Goal: Task Accomplishment & Management: Manage account settings

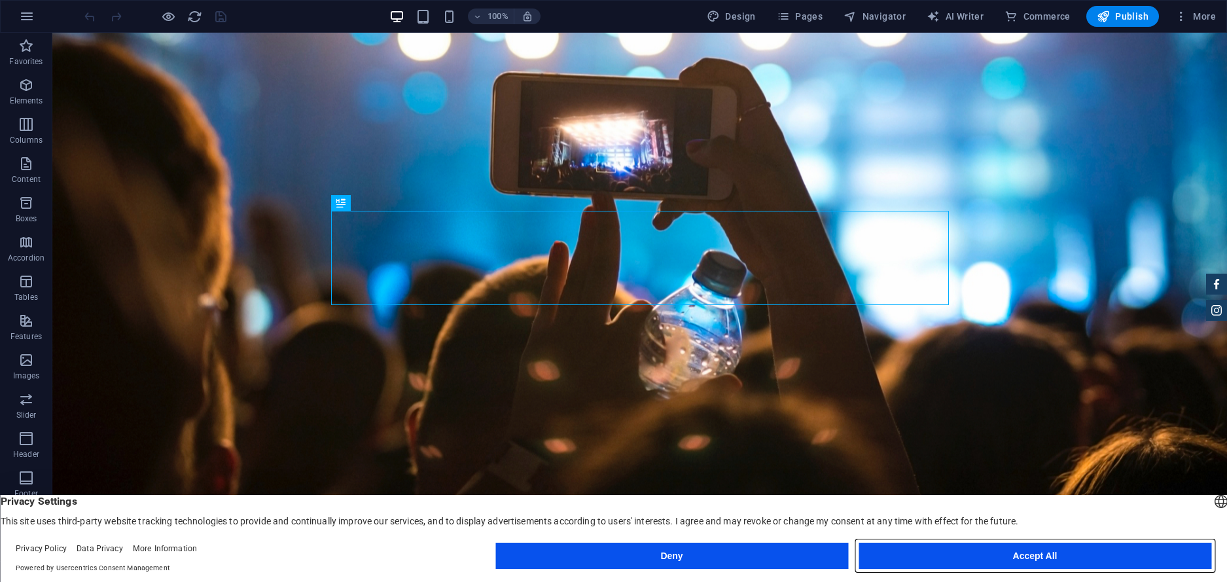
click at [993, 559] on button "Accept All" at bounding box center [1034, 555] width 353 height 26
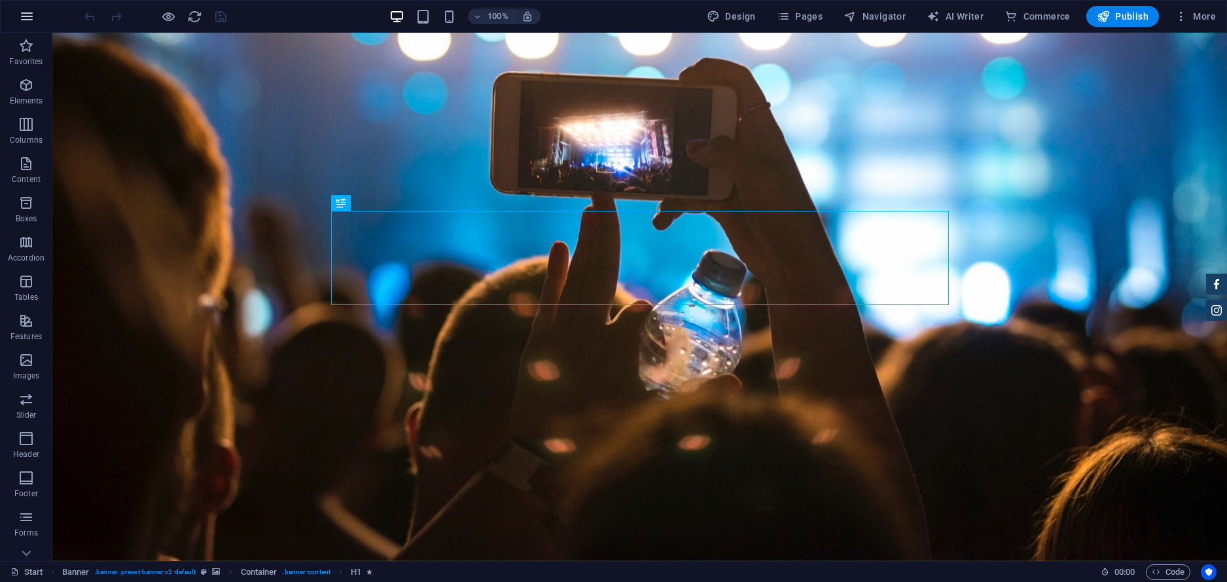
click at [27, 19] on icon "button" at bounding box center [27, 17] width 16 height 16
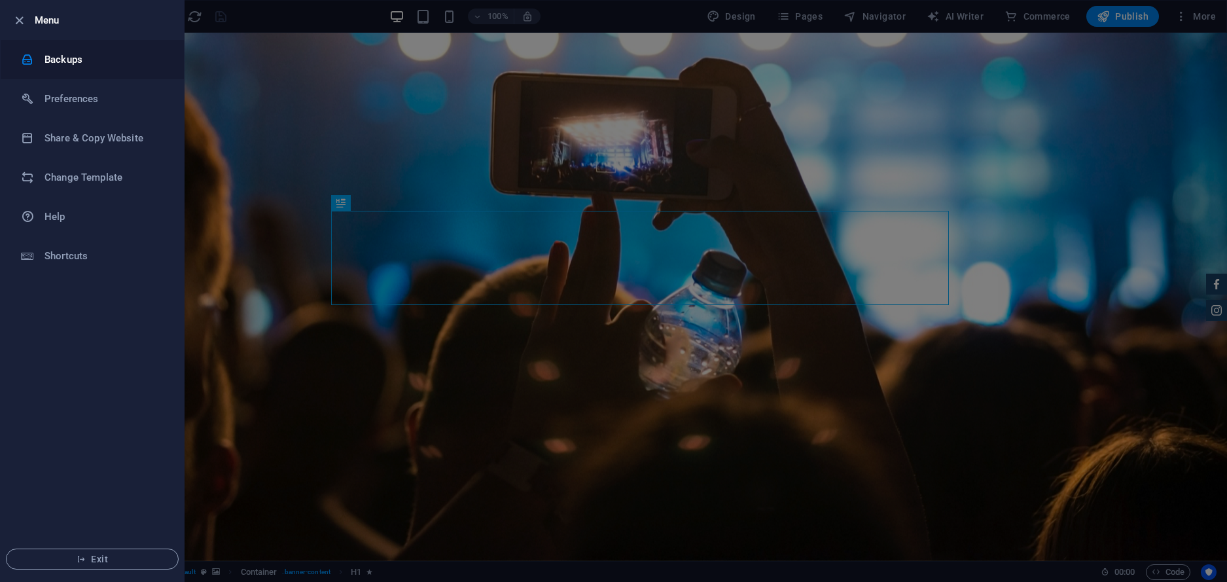
click at [65, 69] on li "Backups" at bounding box center [92, 59] width 183 height 39
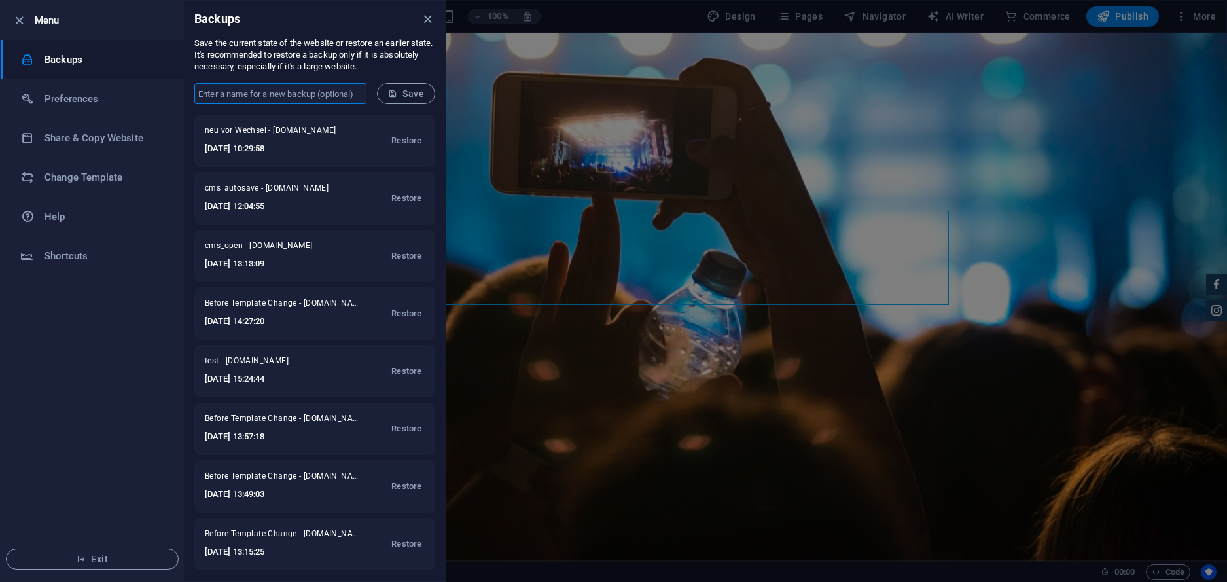
click at [284, 99] on input "text" at bounding box center [280, 93] width 172 height 21
click at [21, 18] on icon "button" at bounding box center [19, 20] width 15 height 15
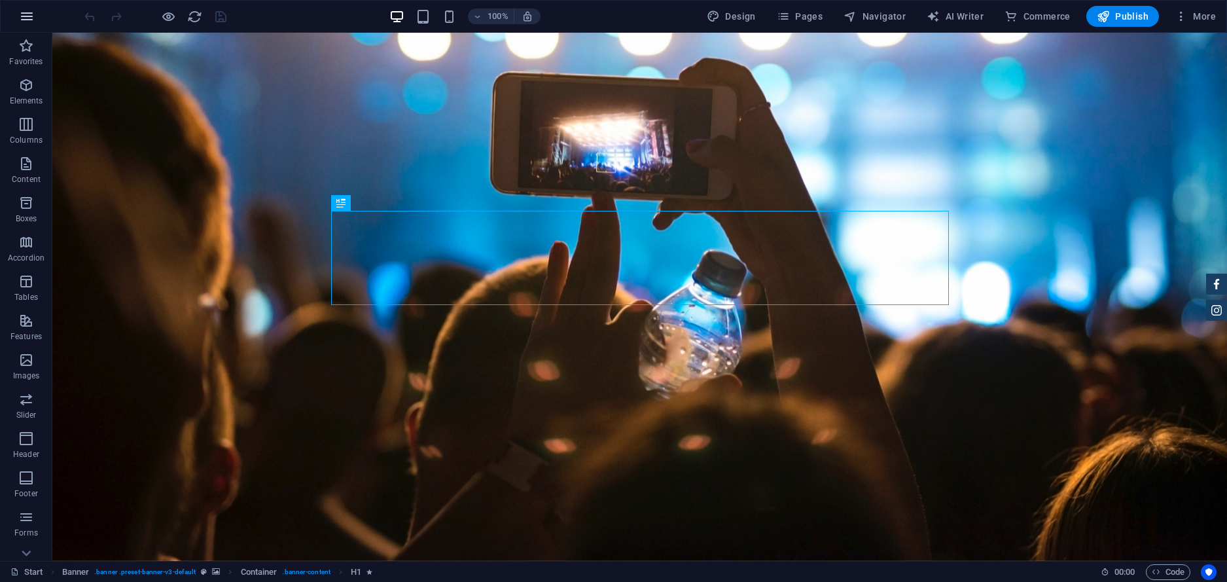
click at [23, 16] on icon "button" at bounding box center [27, 17] width 16 height 16
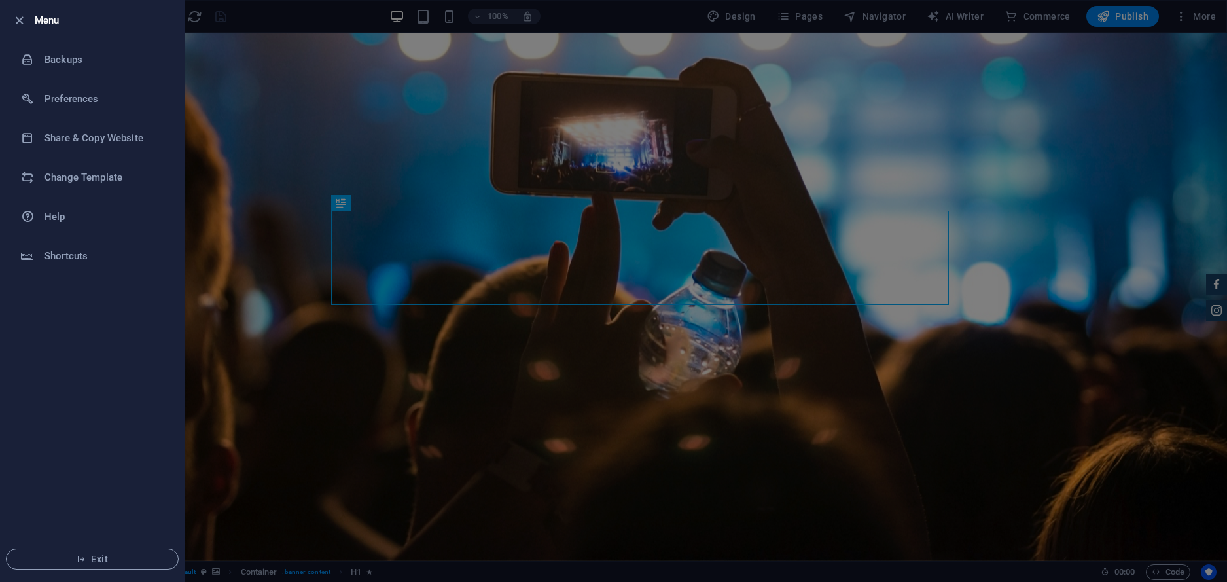
click at [48, 22] on h6 "Menu" at bounding box center [104, 20] width 139 height 16
click at [274, 184] on div at bounding box center [613, 291] width 1227 height 582
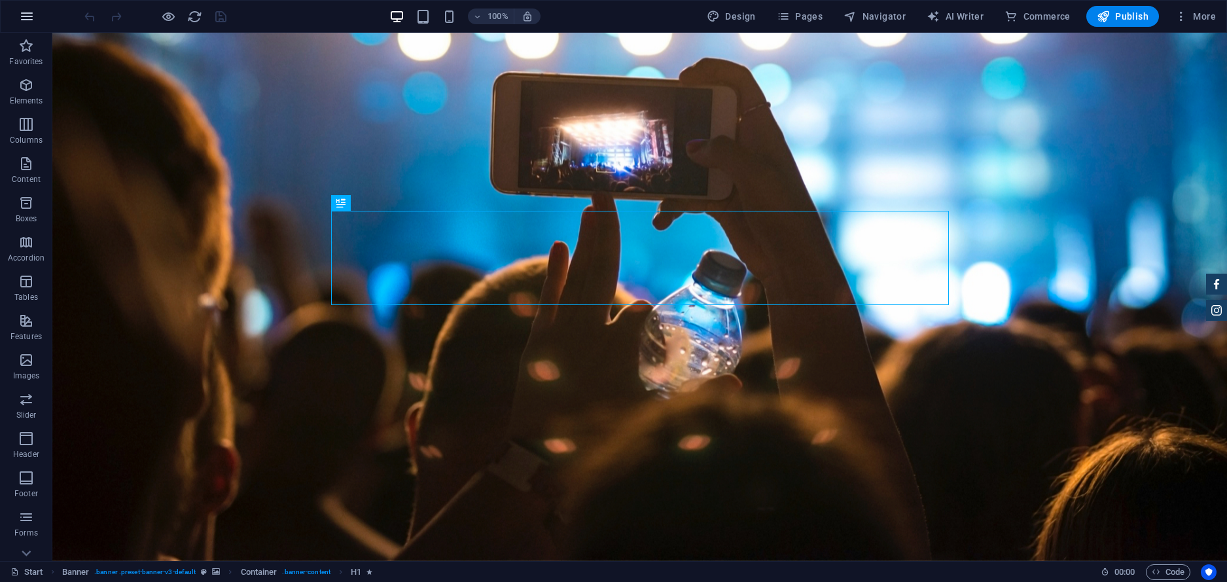
click at [18, 10] on button "button" at bounding box center [26, 16] width 31 height 31
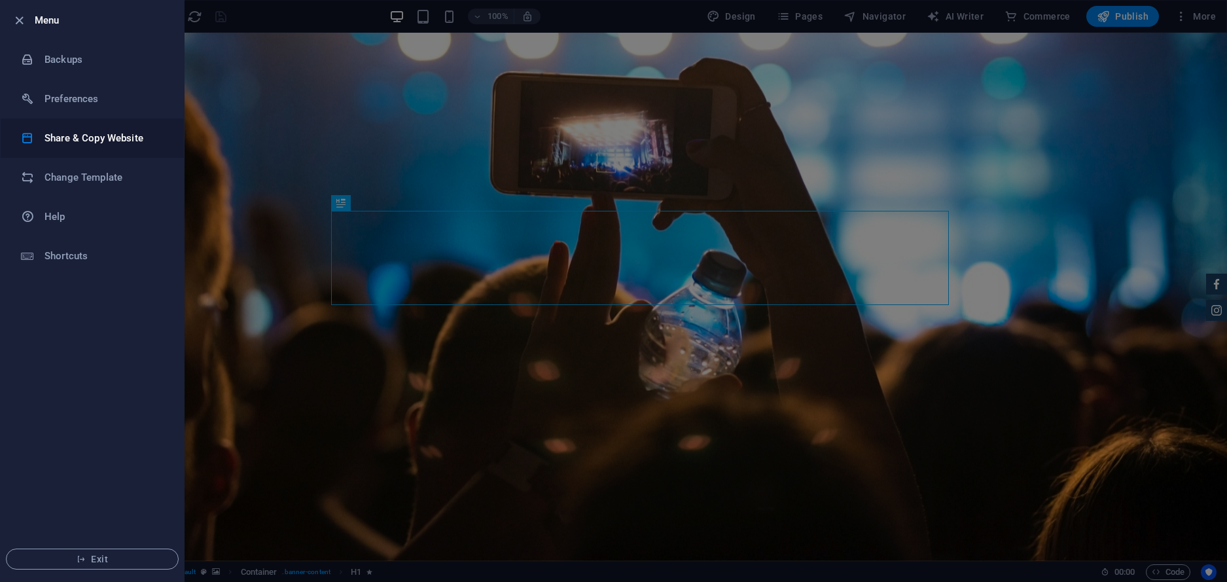
click at [100, 147] on li "Share & Copy Website" at bounding box center [92, 137] width 183 height 39
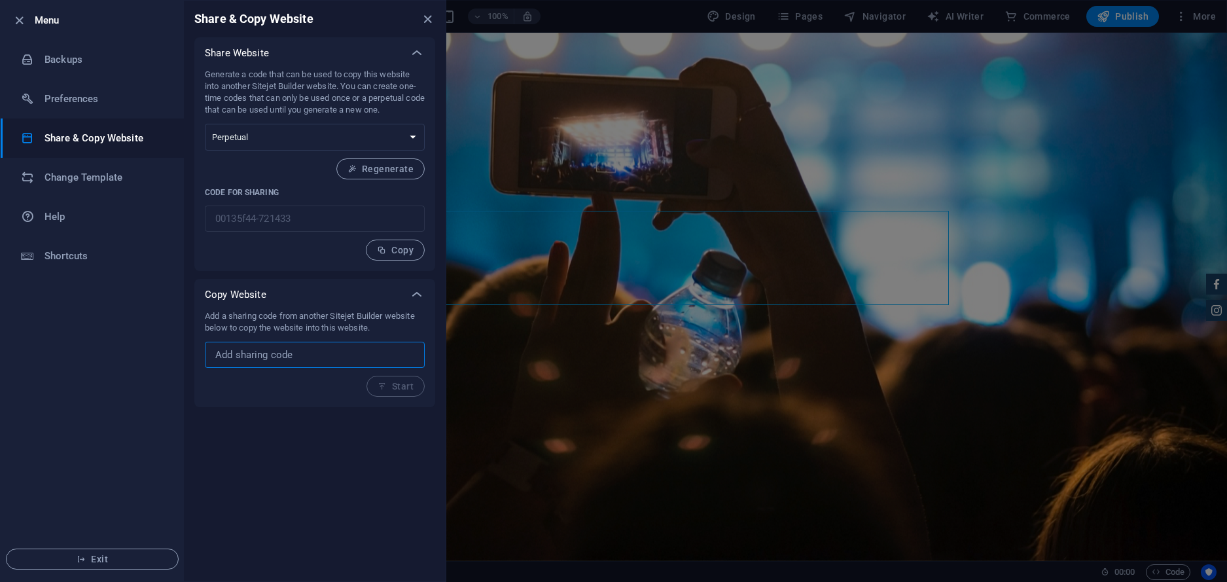
click at [264, 360] on input "text" at bounding box center [315, 355] width 220 height 26
click at [77, 188] on li "Change Template" at bounding box center [92, 177] width 183 height 39
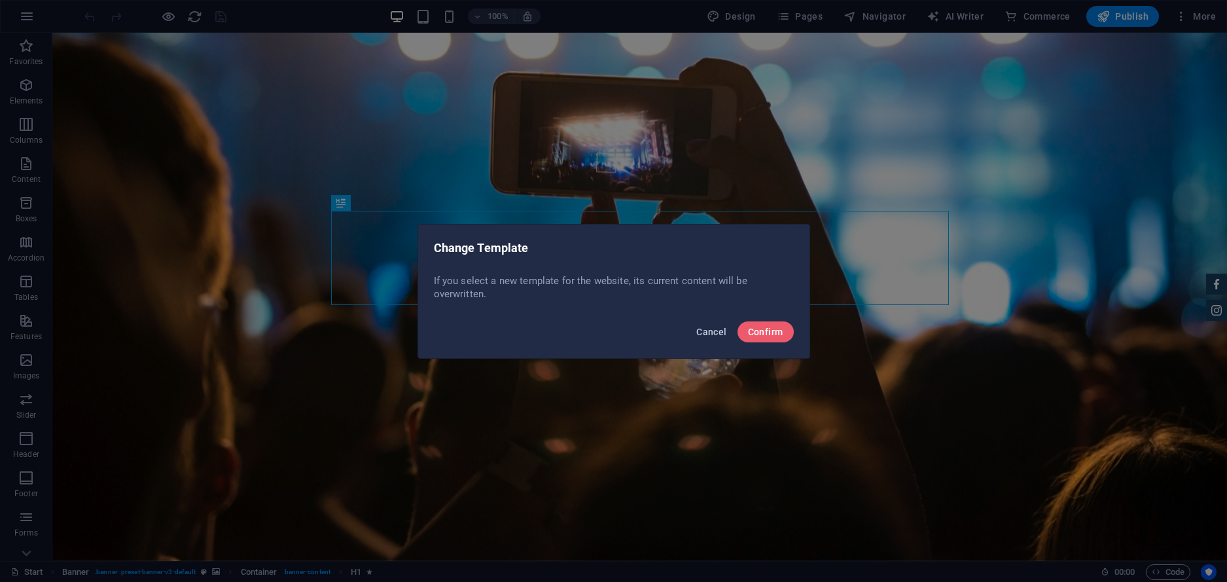
click at [713, 328] on span "Cancel" at bounding box center [711, 331] width 30 height 10
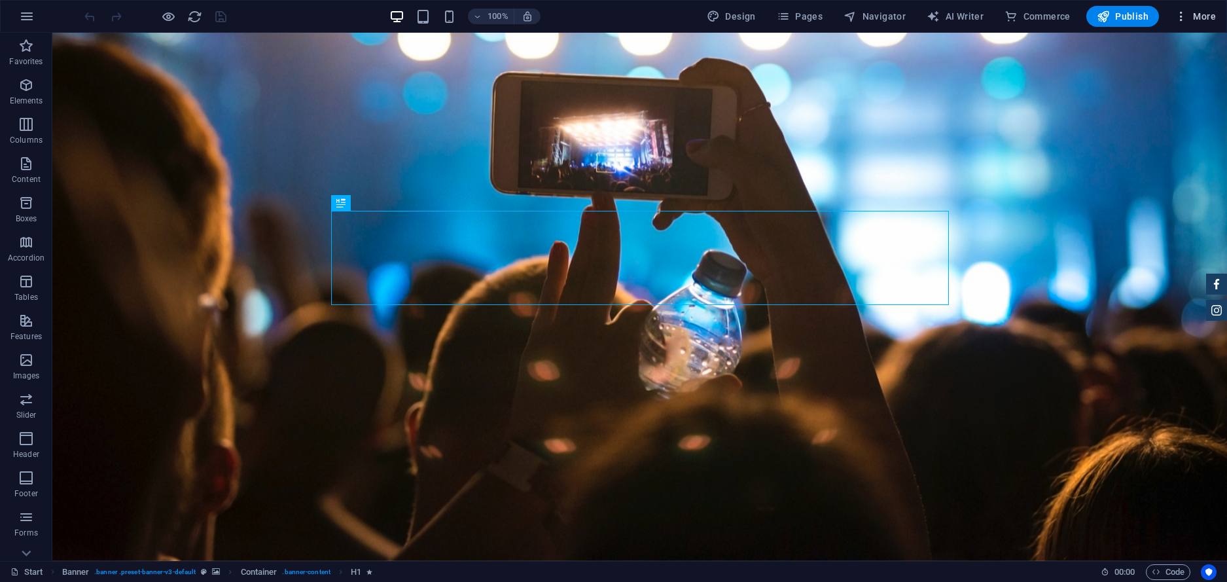
click at [1210, 15] on span "More" at bounding box center [1194, 16] width 41 height 13
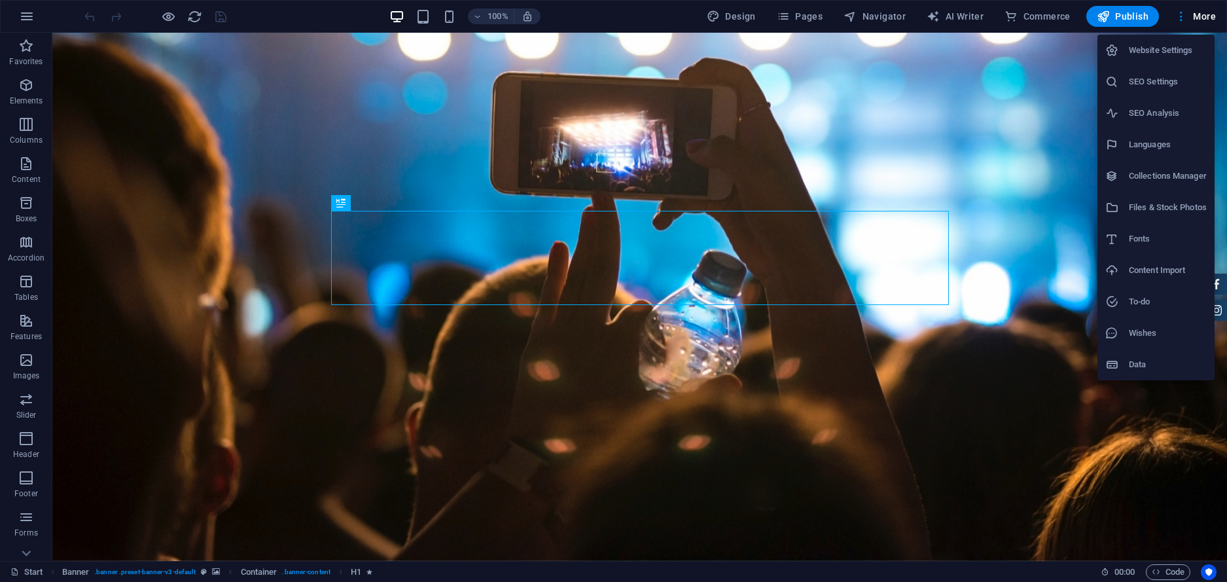
click at [1180, 53] on h6 "Website Settings" at bounding box center [1168, 51] width 78 height 16
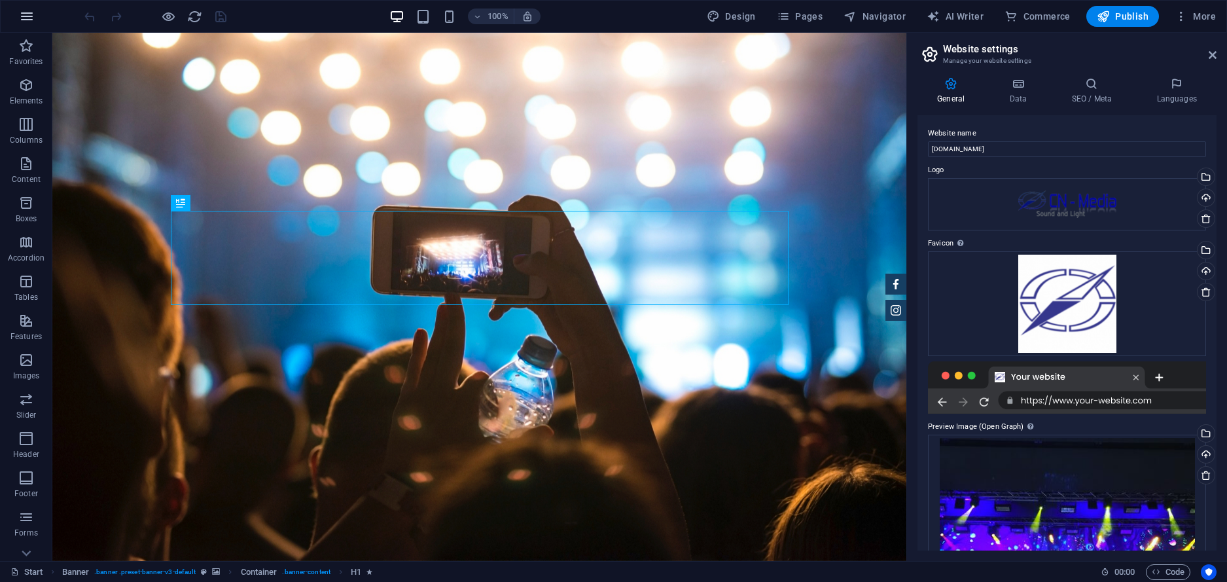
click at [21, 18] on icon "button" at bounding box center [27, 17] width 16 height 16
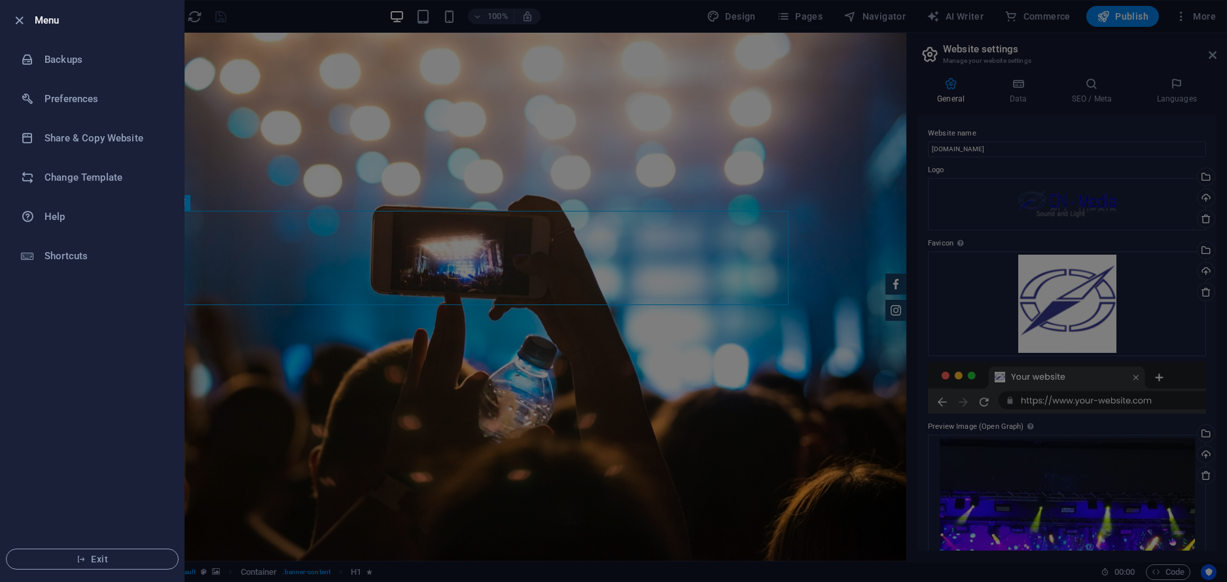
click at [27, 23] on div at bounding box center [23, 20] width 24 height 16
click at [22, 18] on icon "button" at bounding box center [19, 20] width 15 height 15
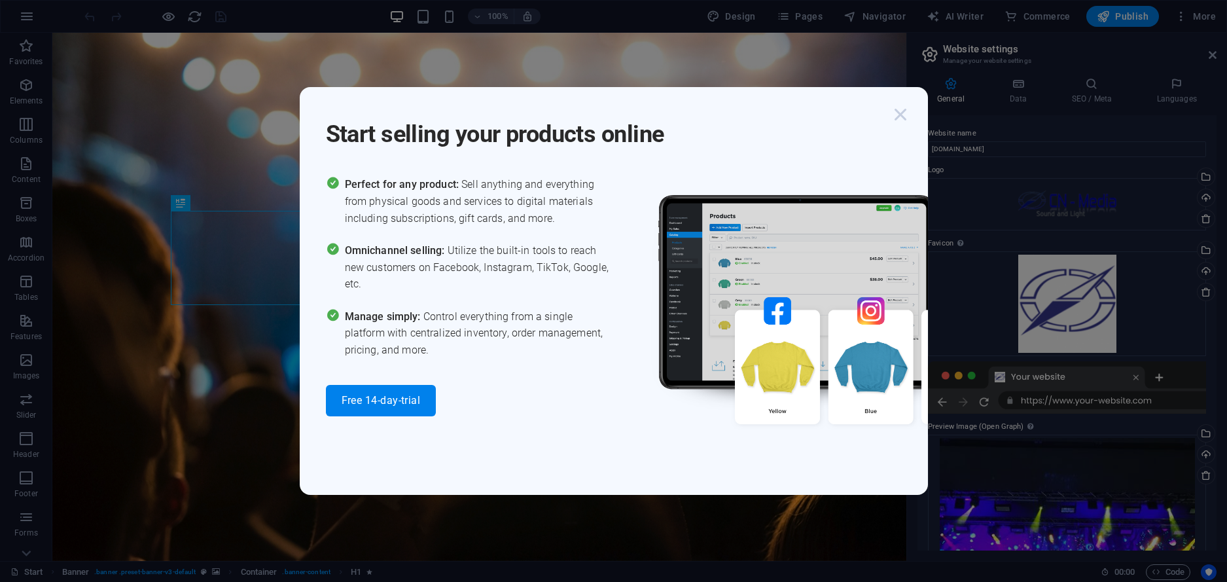
click at [906, 114] on icon "button" at bounding box center [900, 115] width 24 height 24
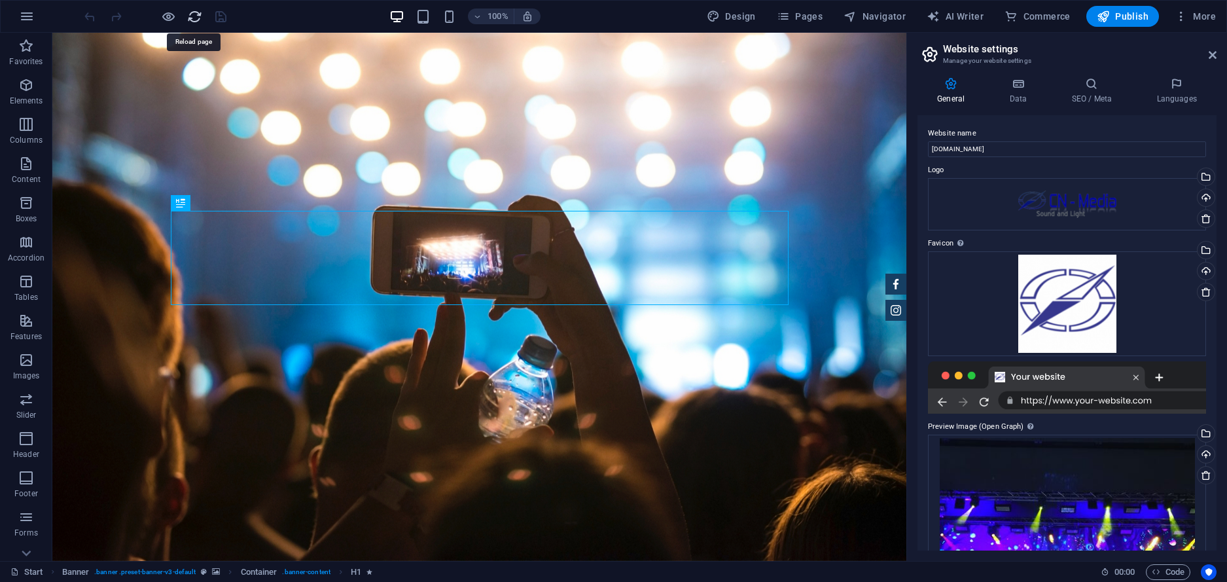
click at [190, 18] on icon "reload" at bounding box center [194, 16] width 15 height 15
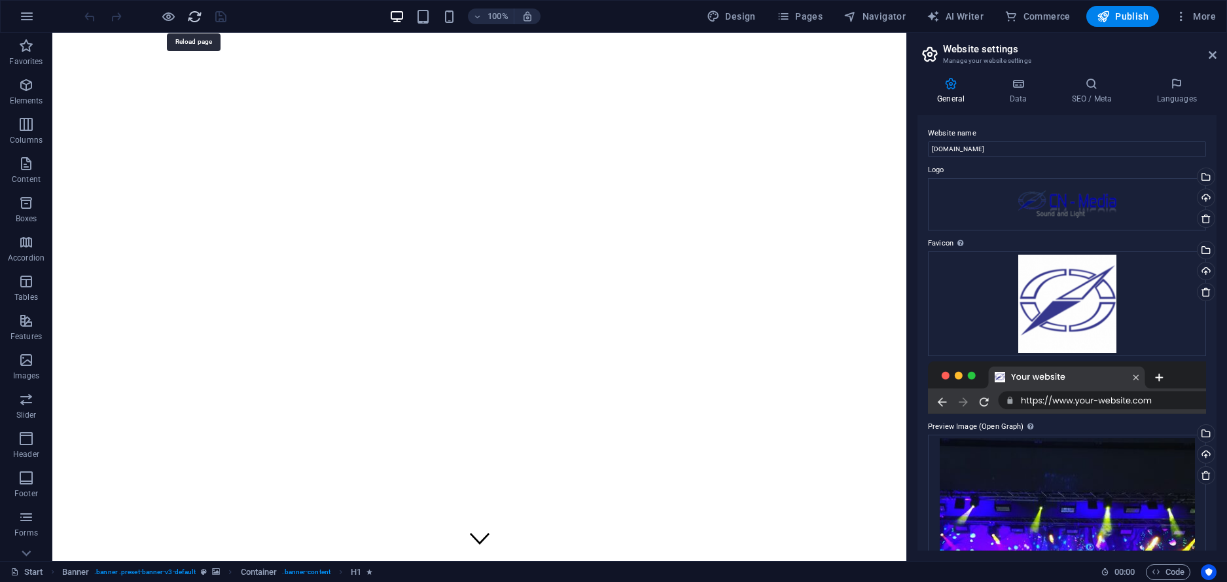
click at [191, 18] on icon "reload" at bounding box center [194, 16] width 15 height 15
click at [27, 19] on icon "button" at bounding box center [27, 17] width 16 height 16
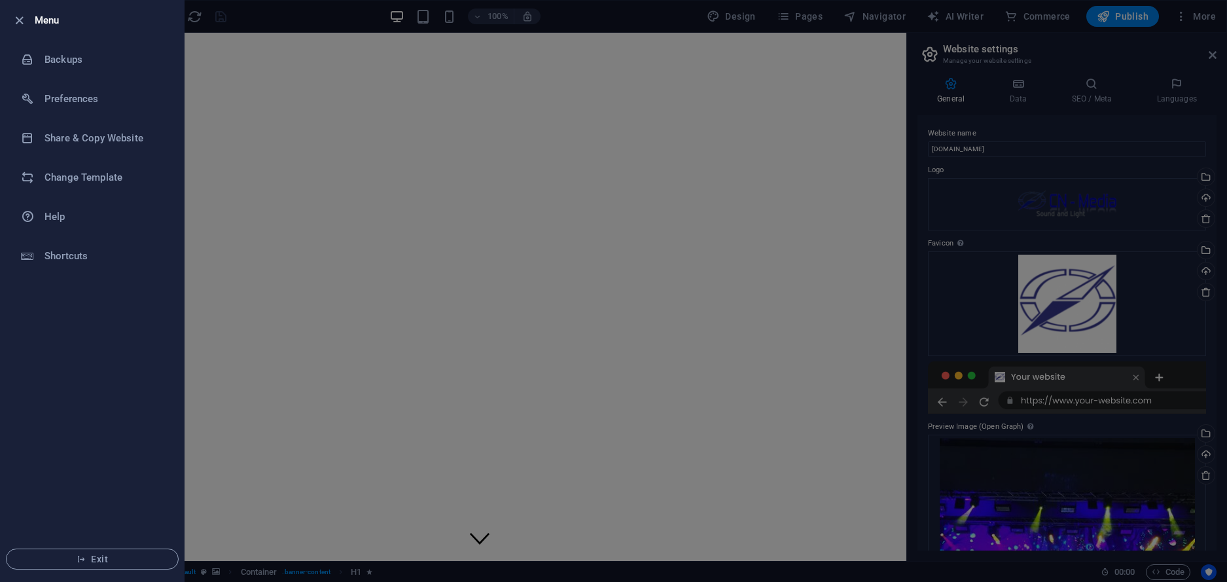
click at [429, 159] on div at bounding box center [613, 291] width 1227 height 582
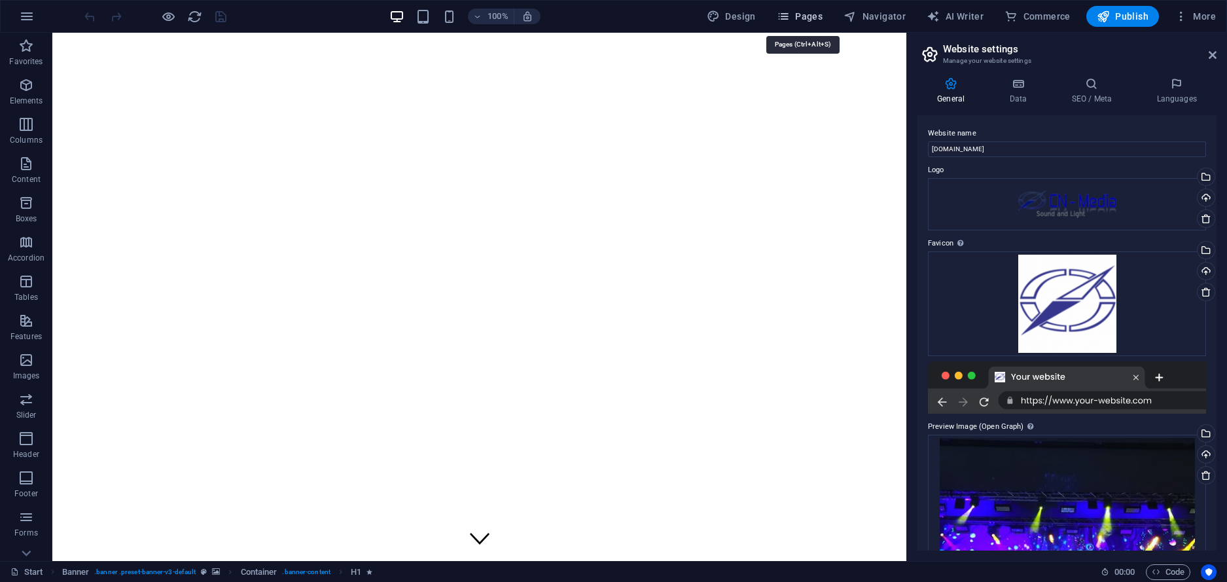
click at [802, 21] on span "Pages" at bounding box center [800, 16] width 46 height 13
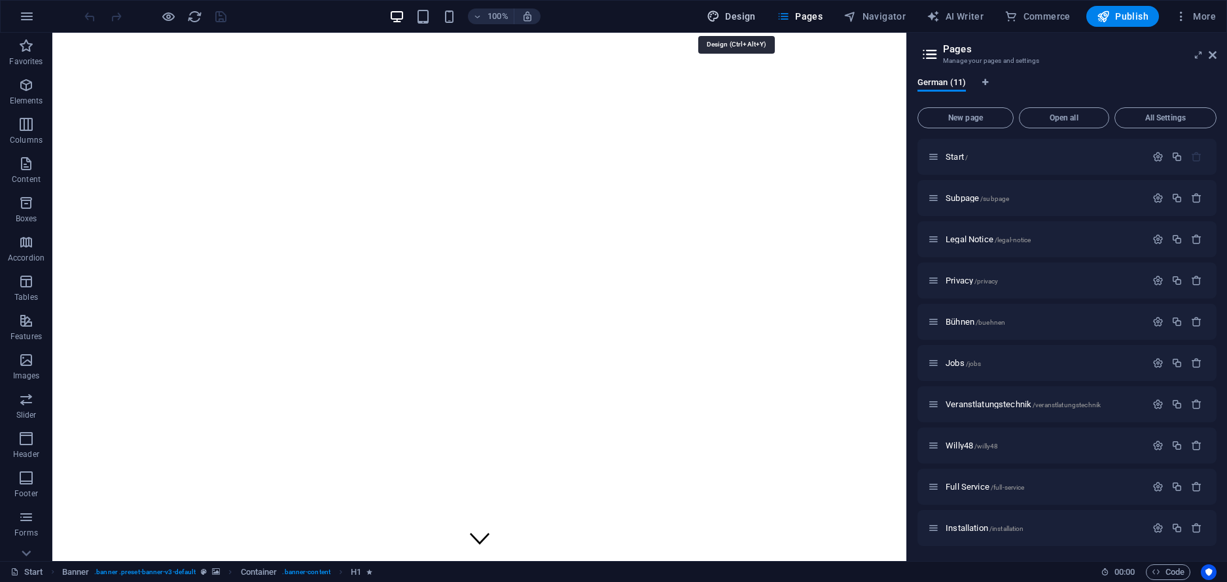
drag, startPoint x: 731, startPoint y: 14, endPoint x: 166, endPoint y: 18, distance: 565.3
click at [731, 14] on span "Design" at bounding box center [731, 16] width 49 height 13
select select "px"
select select "400"
select select "px"
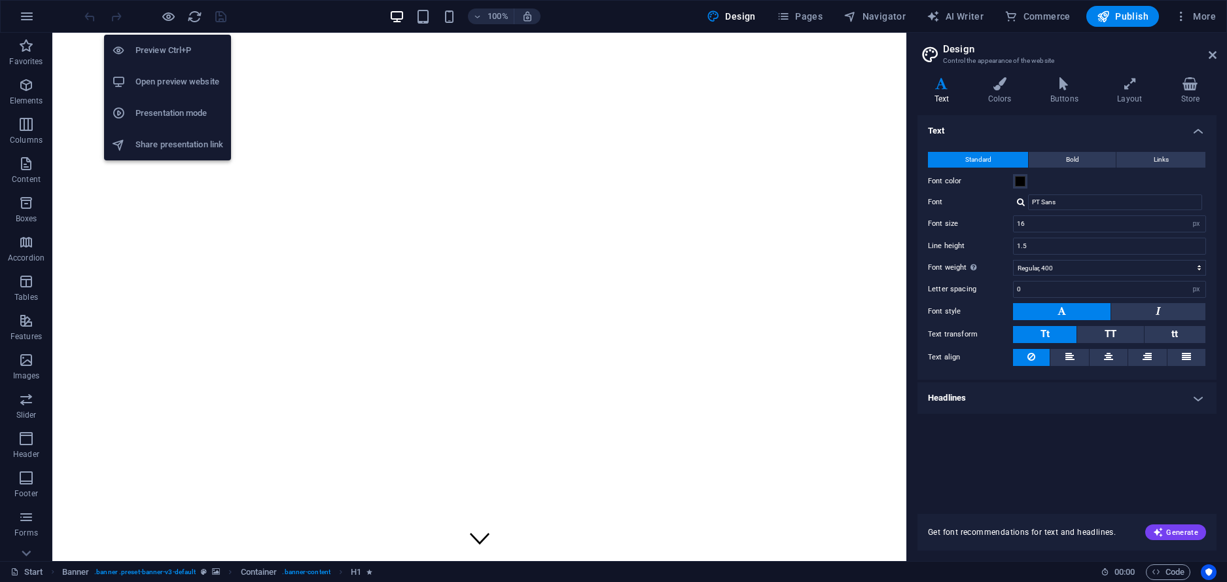
click at [176, 72] on li "Open preview website" at bounding box center [167, 81] width 127 height 31
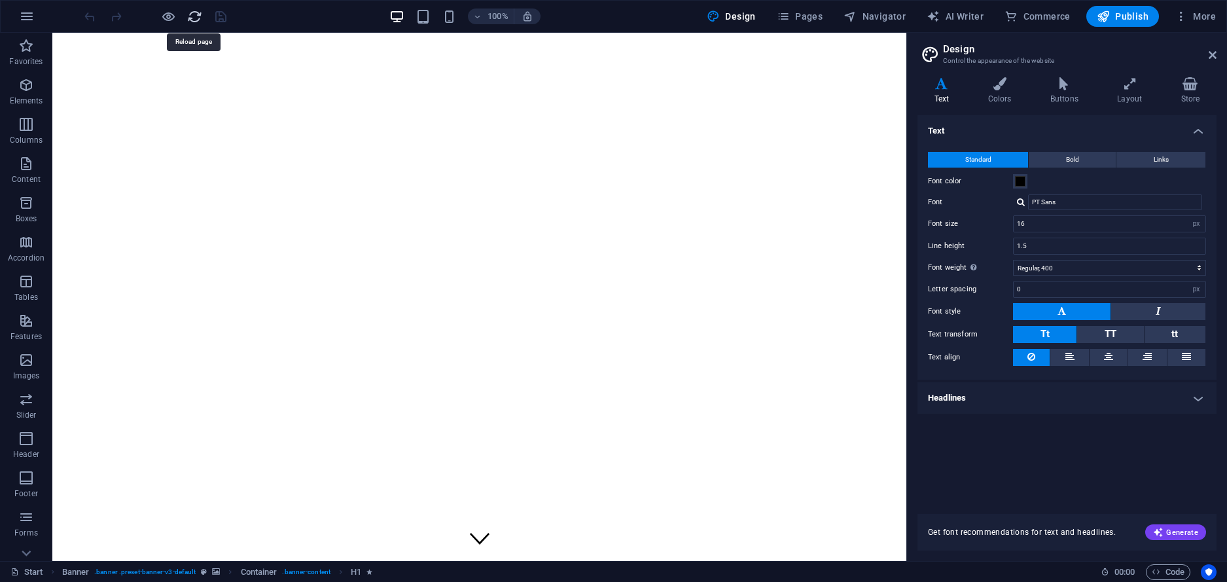
click at [197, 12] on icon "reload" at bounding box center [194, 16] width 15 height 15
click at [31, 22] on icon "button" at bounding box center [27, 17] width 16 height 16
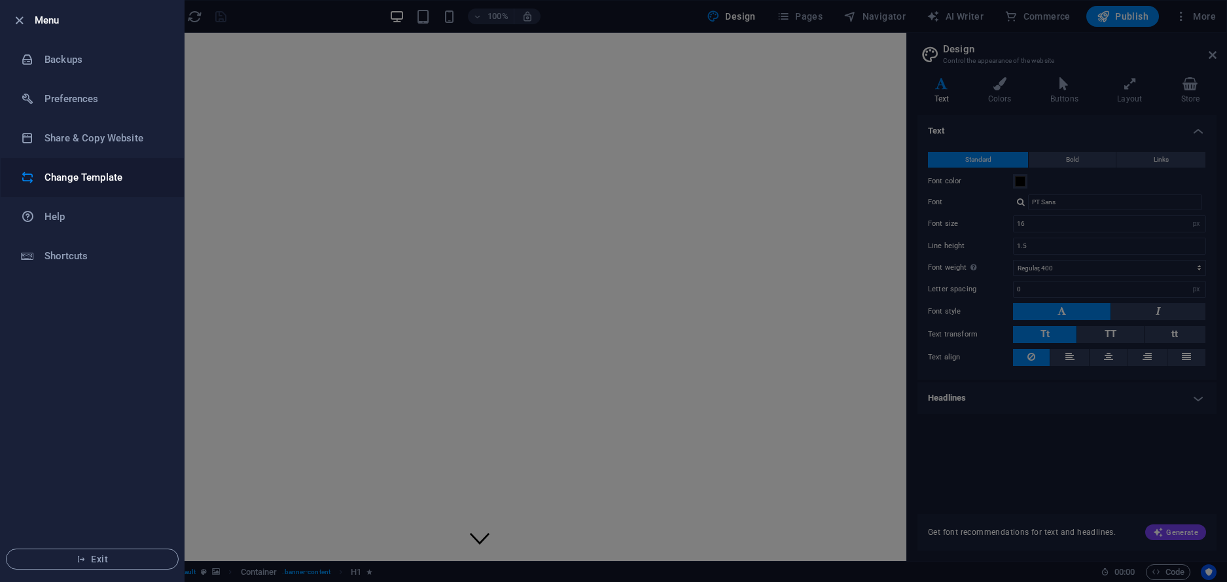
click at [95, 171] on h6 "Change Template" at bounding box center [104, 177] width 121 height 16
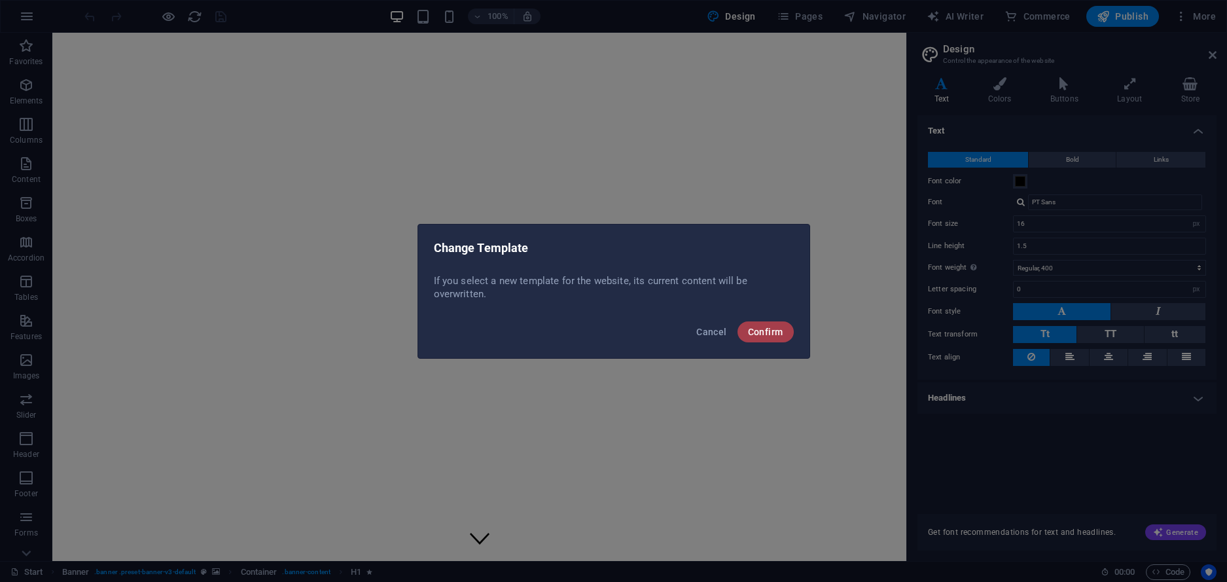
click at [765, 330] on span "Confirm" at bounding box center [765, 331] width 35 height 10
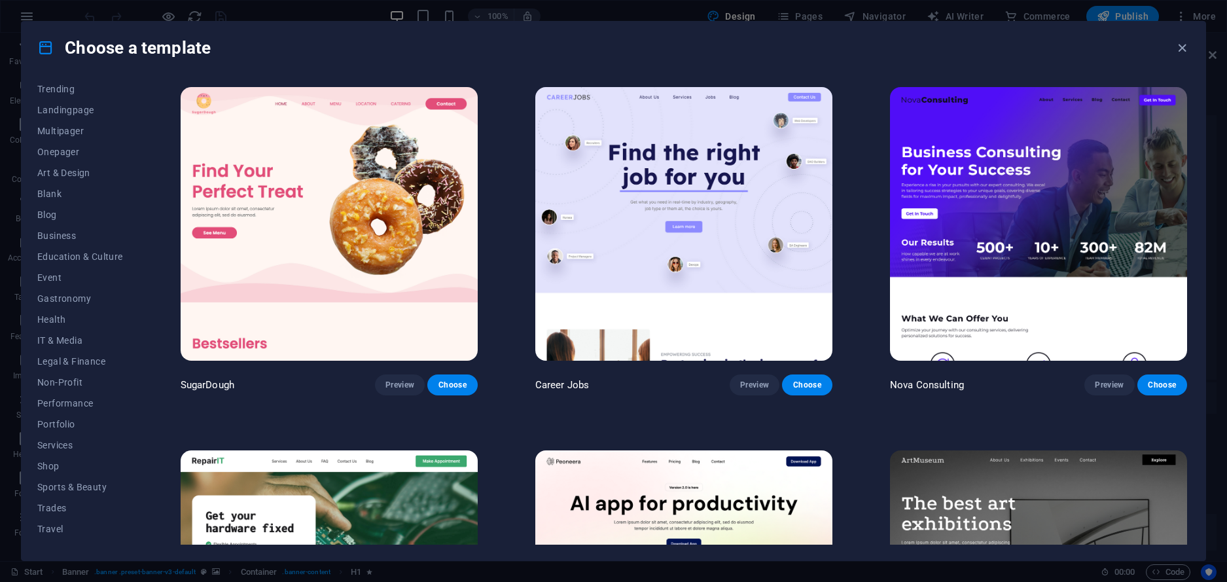
scroll to position [64, 0]
click at [1185, 47] on icon "button" at bounding box center [1181, 48] width 15 height 15
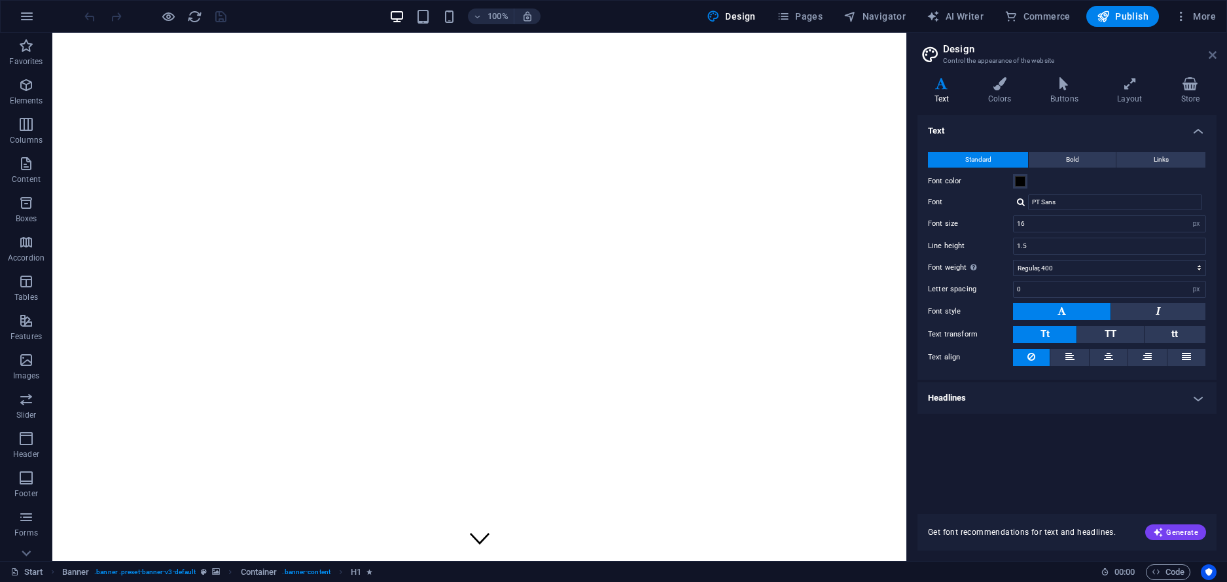
click at [1210, 56] on icon at bounding box center [1212, 55] width 8 height 10
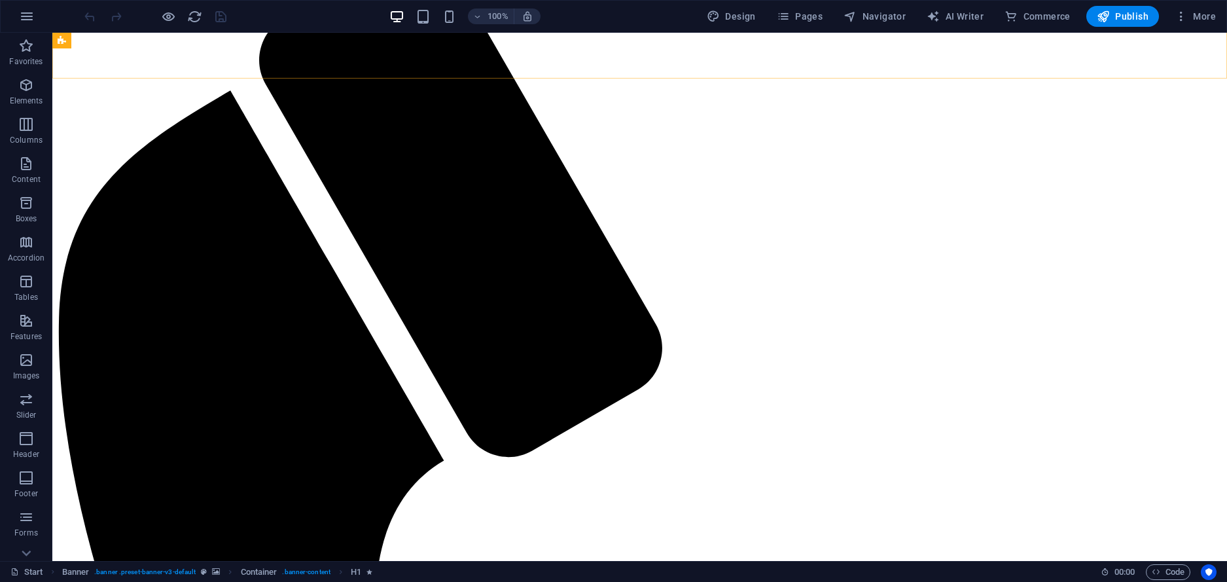
scroll to position [775, 0]
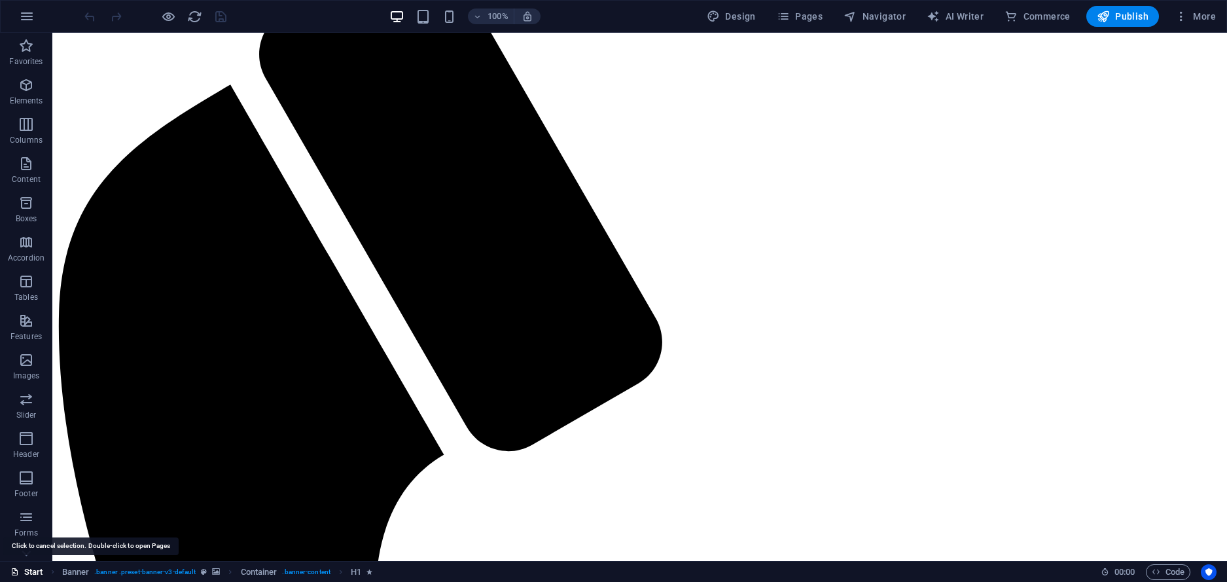
click at [26, 571] on link "Start" at bounding box center [26, 572] width 33 height 16
click at [33, 568] on link "Start" at bounding box center [26, 572] width 33 height 16
click at [34, 568] on link "Start" at bounding box center [26, 572] width 33 height 16
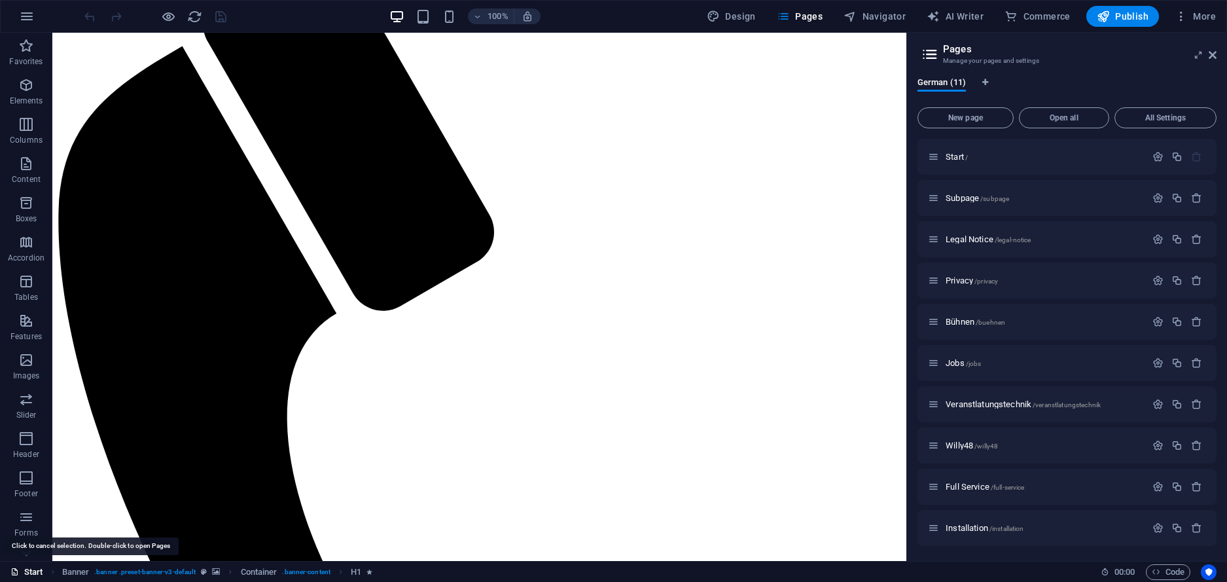
click at [35, 569] on link "Start" at bounding box center [26, 572] width 33 height 16
click at [1180, 14] on icon "button" at bounding box center [1180, 16] width 13 height 13
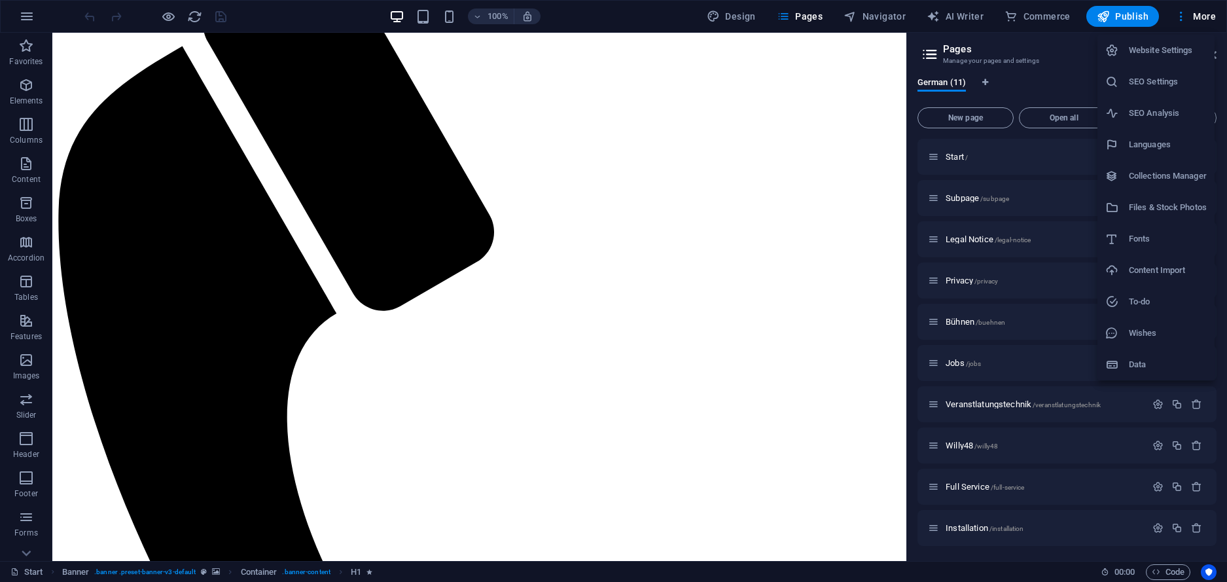
click at [1183, 270] on h6 "Content Import" at bounding box center [1168, 270] width 78 height 16
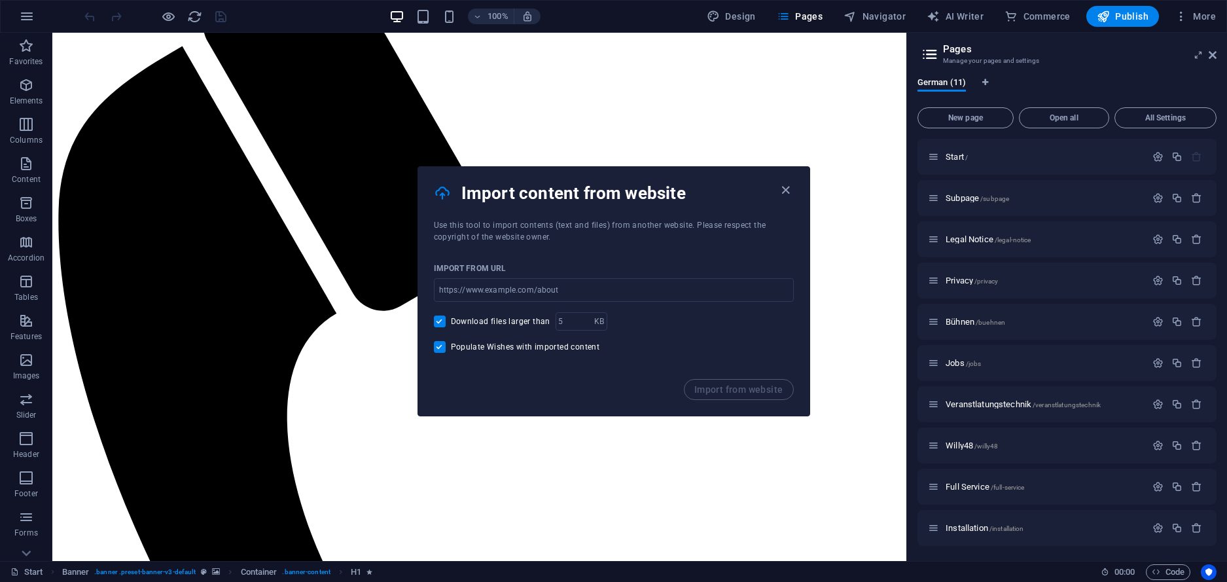
drag, startPoint x: 797, startPoint y: 180, endPoint x: 757, endPoint y: 179, distance: 40.6
click at [797, 180] on div "Import content from website" at bounding box center [613, 193] width 391 height 52
click at [25, 16] on icon "button" at bounding box center [27, 17] width 16 height 16
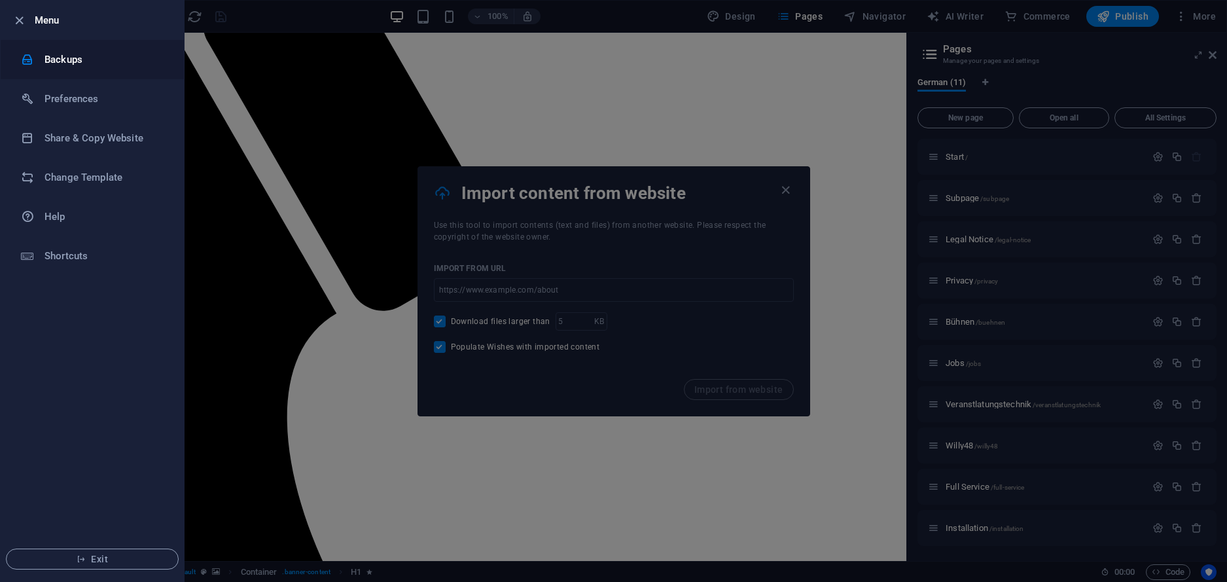
click at [97, 58] on h6 "Backups" at bounding box center [104, 60] width 121 height 16
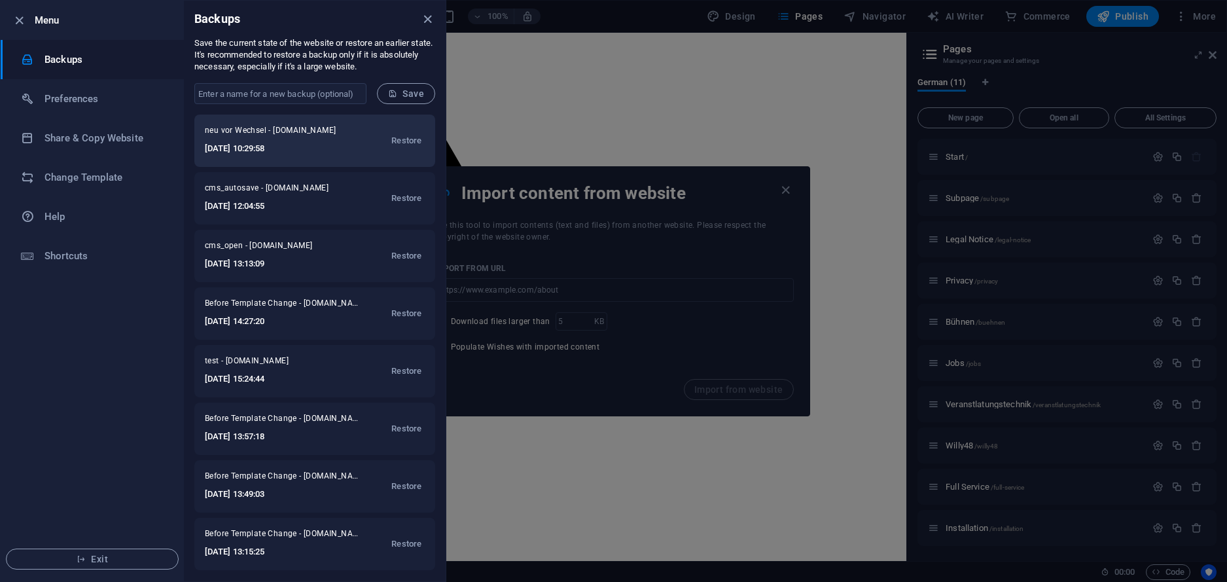
click at [289, 127] on span "neu vor Wechsel - [DOMAIN_NAME]" at bounding box center [277, 133] width 144 height 16
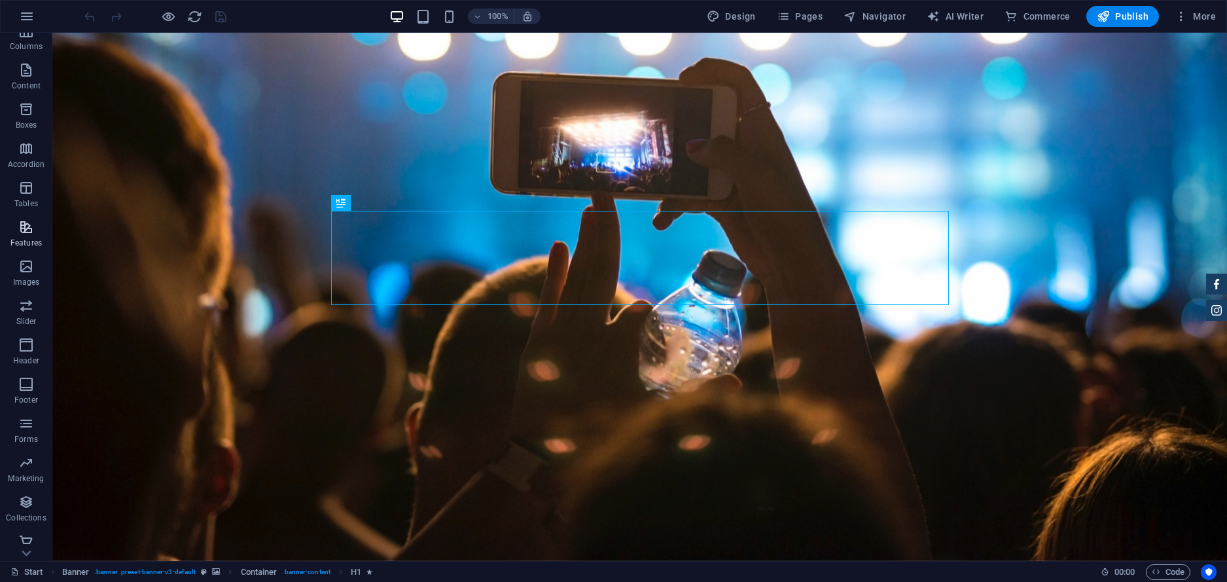
scroll to position [100, 0]
click at [24, 570] on link "Start" at bounding box center [26, 572] width 33 height 16
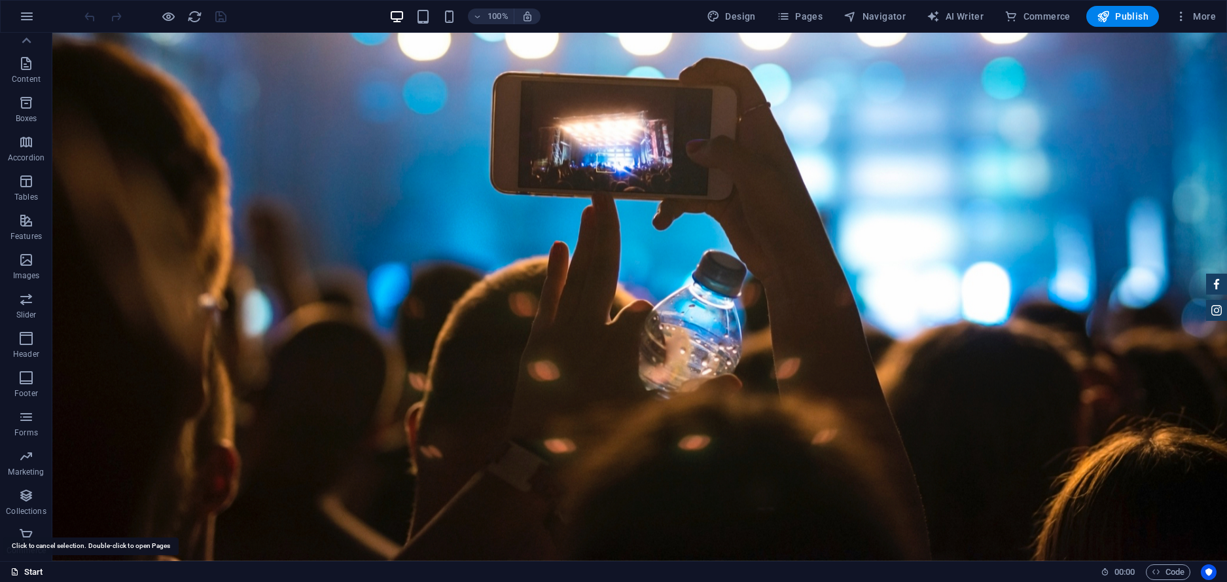
click at [24, 570] on link "Start" at bounding box center [26, 572] width 33 height 16
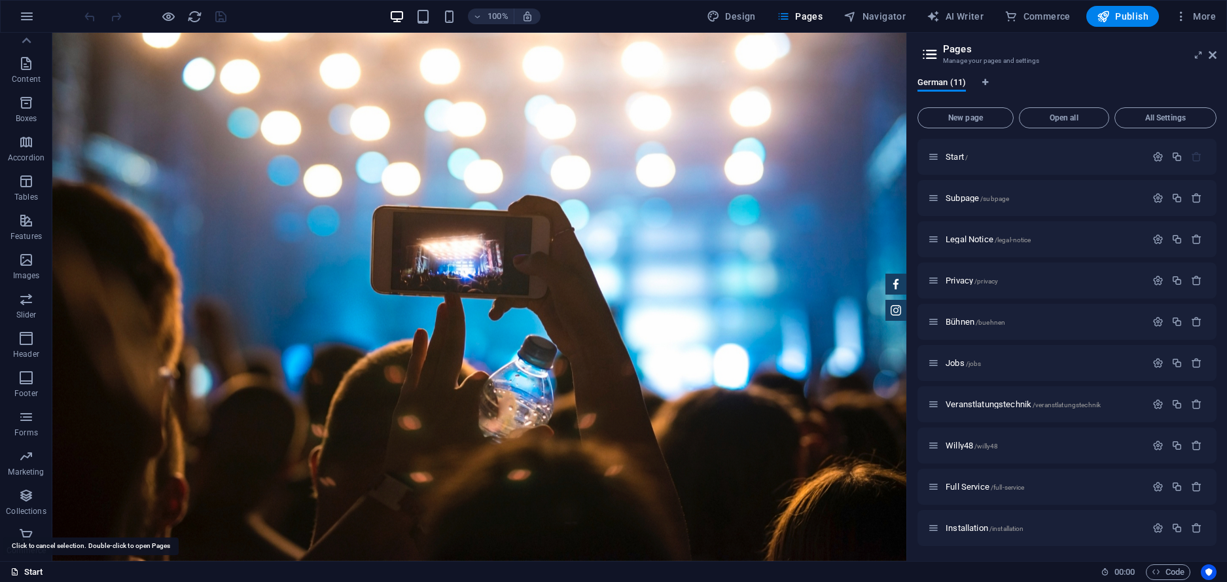
click at [24, 570] on link "Start" at bounding box center [26, 572] width 33 height 16
click at [23, 58] on icon "button" at bounding box center [26, 64] width 16 height 16
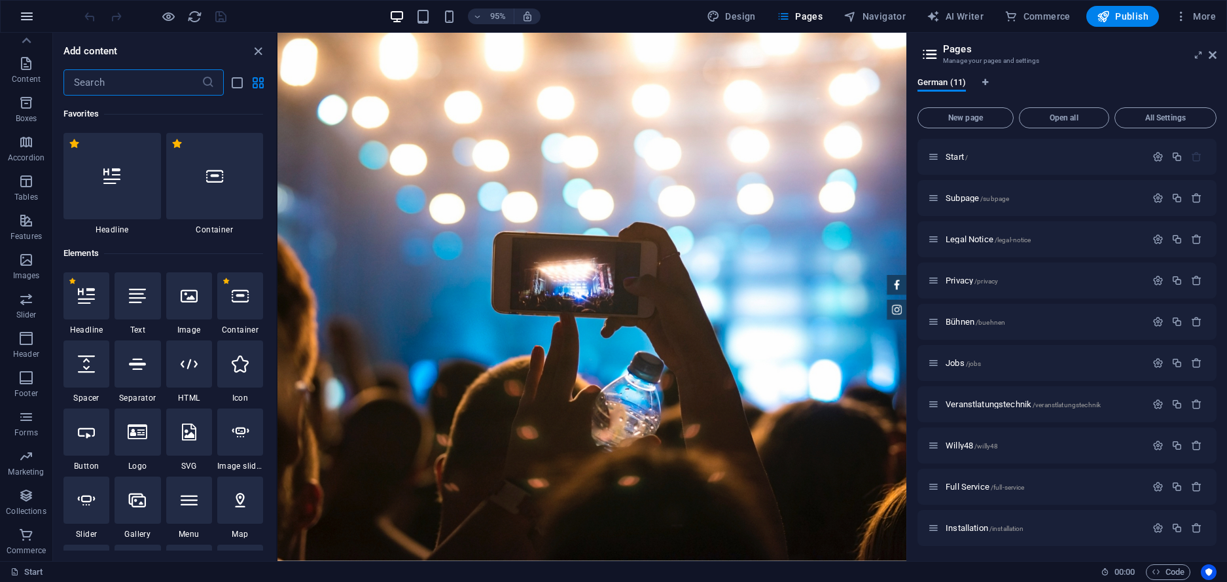
scroll to position [2289, 0]
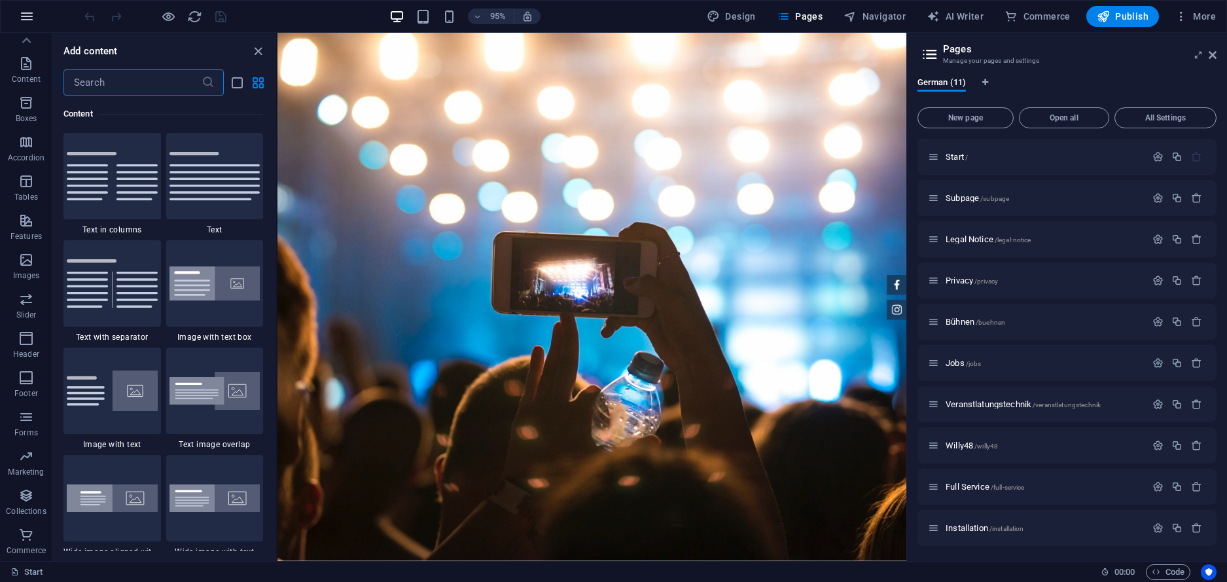
click at [31, 22] on icon "button" at bounding box center [27, 17] width 16 height 16
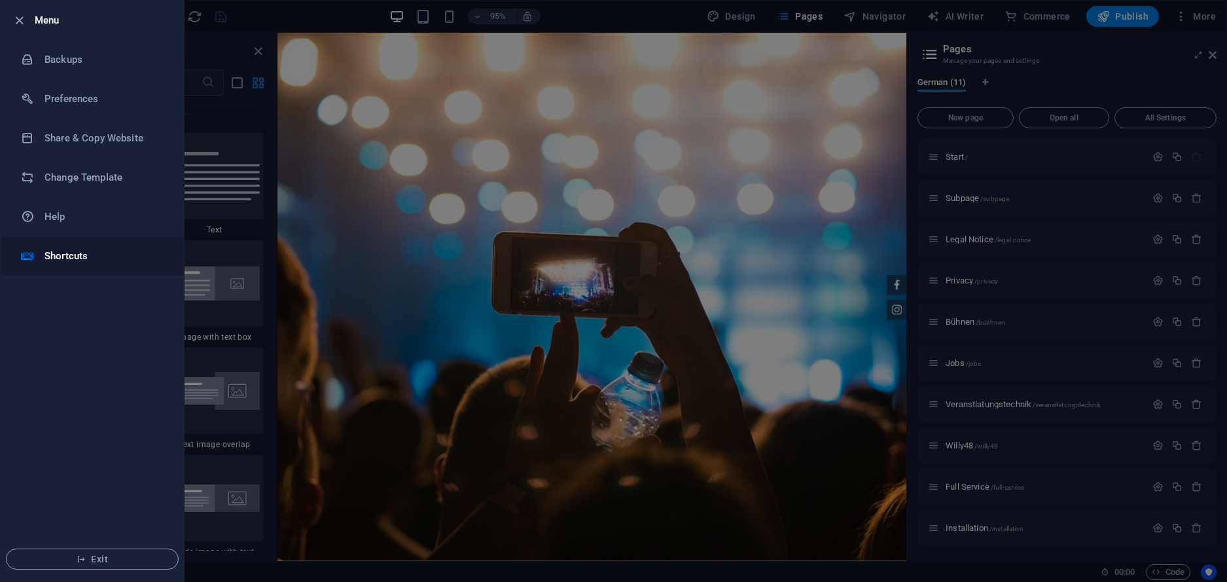
click at [69, 251] on h6 "Shortcuts" at bounding box center [104, 256] width 121 height 16
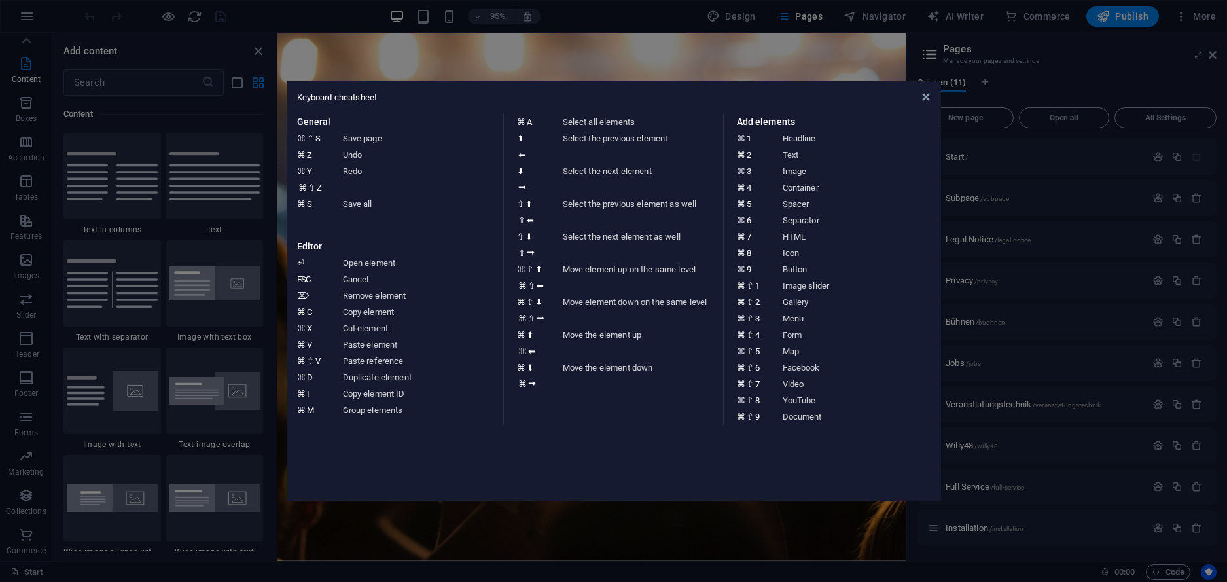
click at [472, 69] on aside "Keyboard cheatsheet General ⌘ ⇧ S Save page ⌘ Z Undo ⌘ Y ⌘ ⇧ Z Redo ⌘ S Save al…" at bounding box center [613, 291] width 1227 height 582
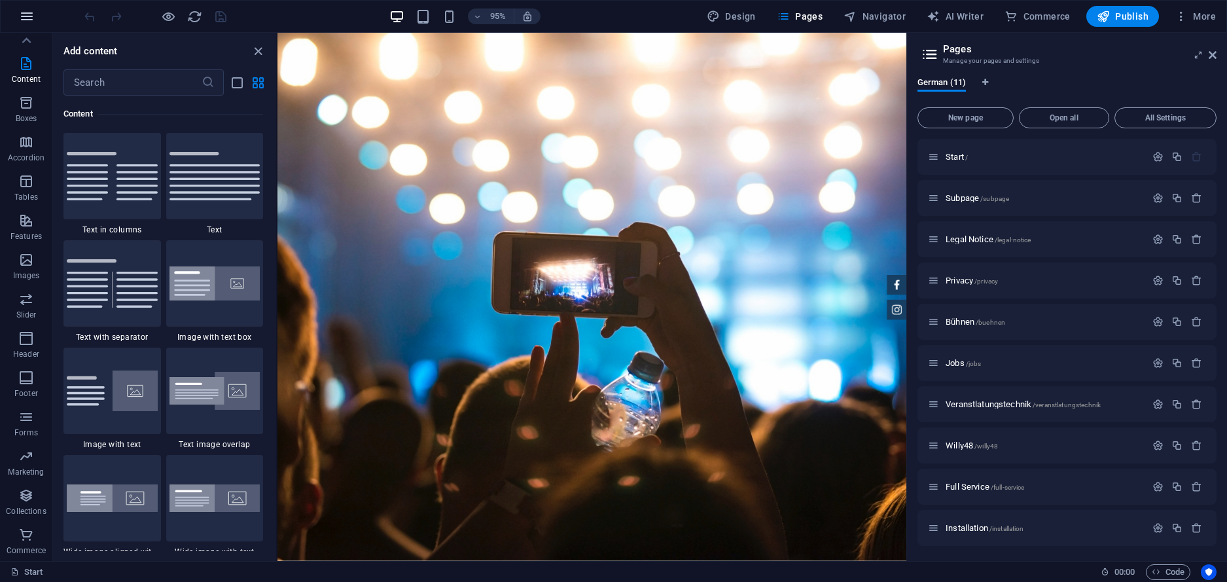
click at [32, 18] on icon "button" at bounding box center [27, 17] width 16 height 16
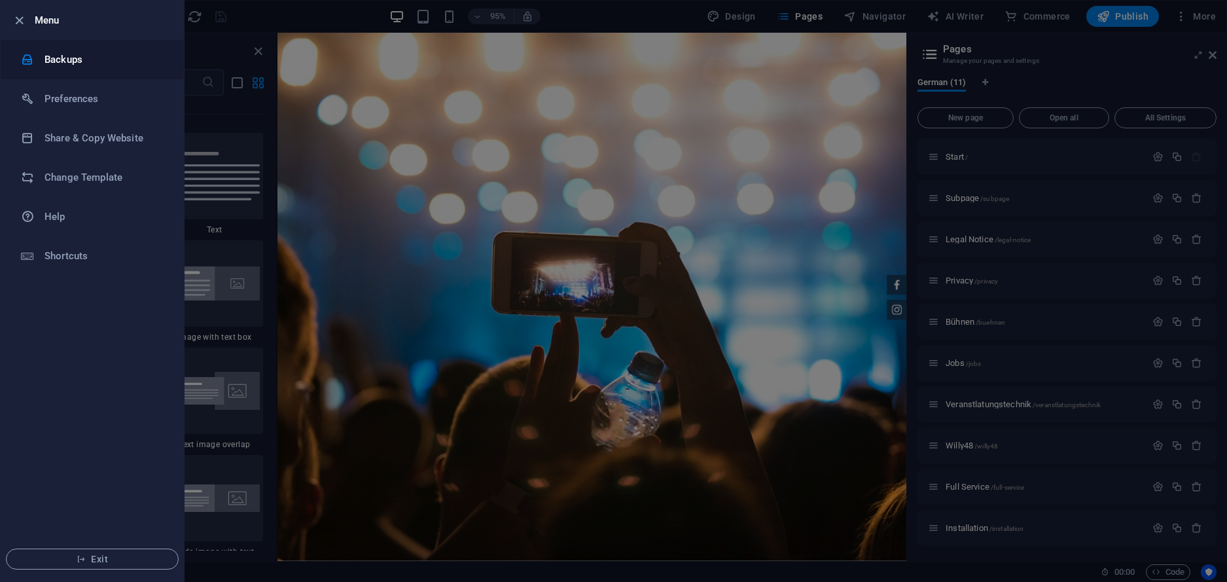
click at [73, 64] on h6 "Backups" at bounding box center [104, 60] width 121 height 16
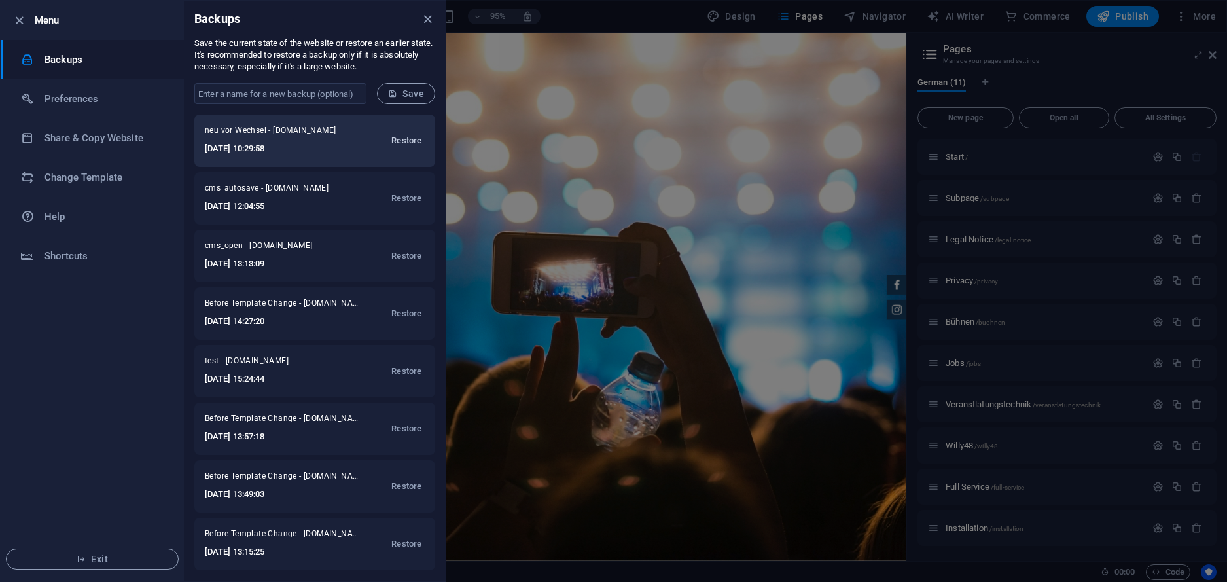
click at [410, 141] on span "Restore" at bounding box center [406, 141] width 30 height 16
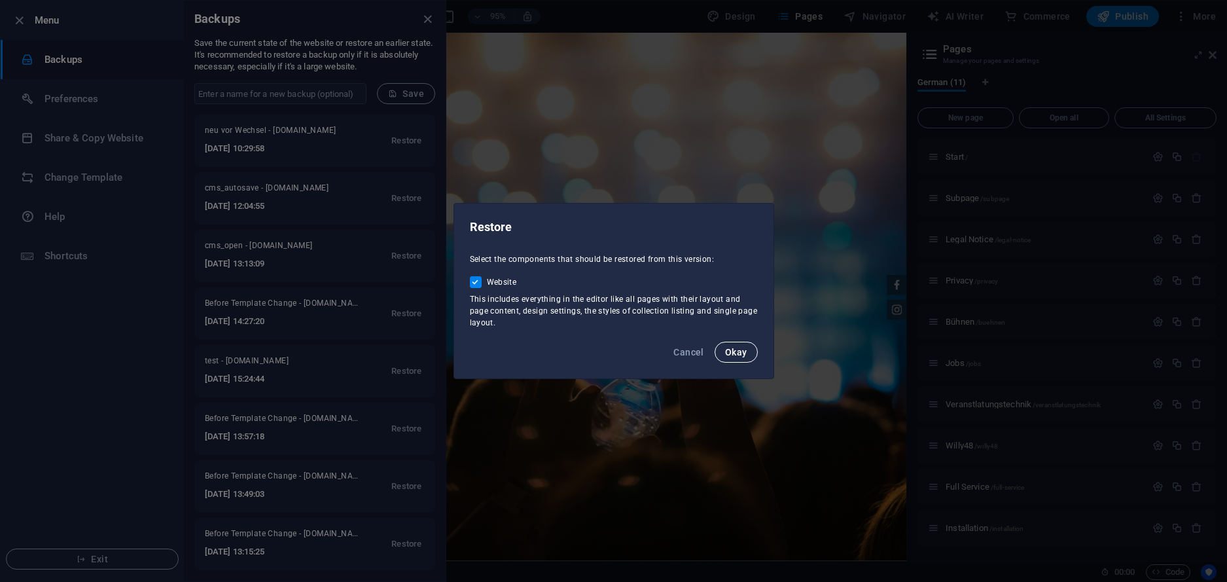
click at [739, 357] on span "Okay" at bounding box center [736, 352] width 22 height 10
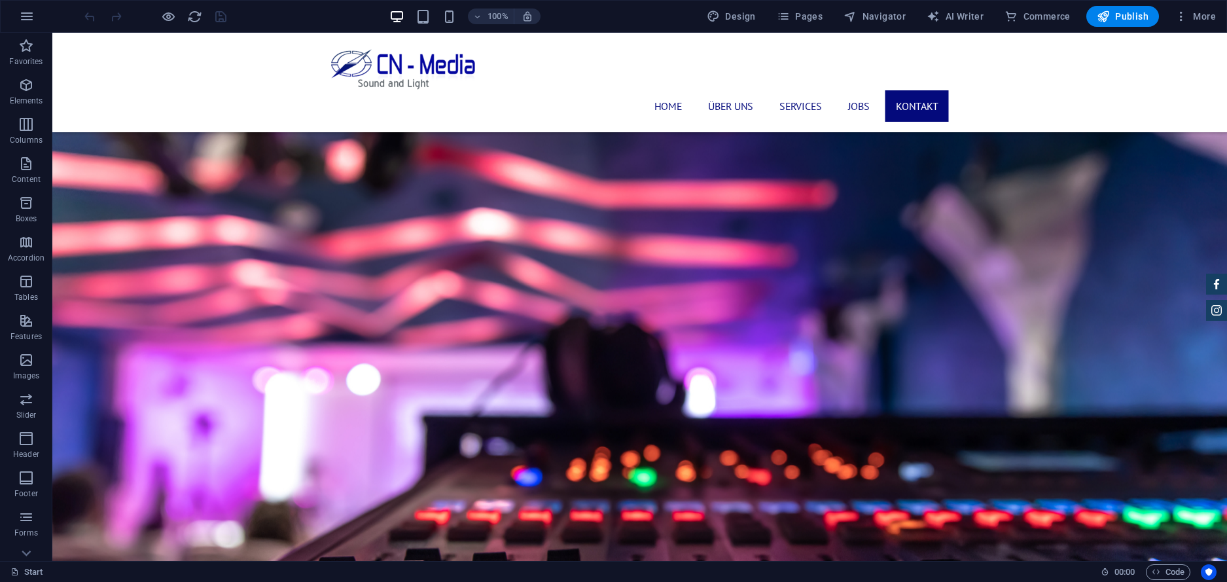
scroll to position [1349, 0]
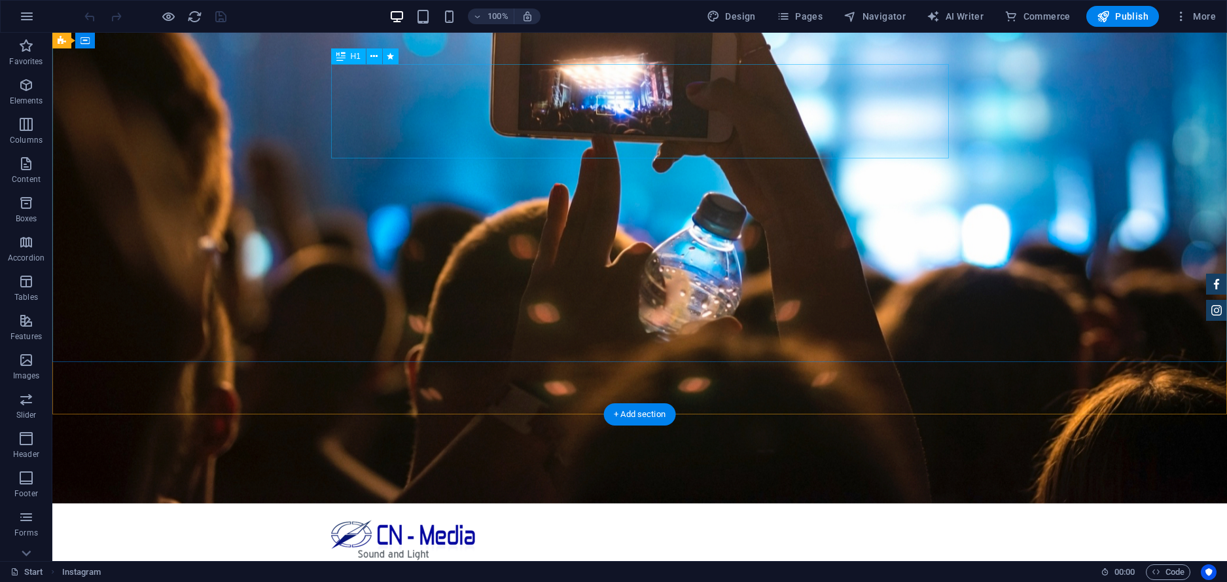
scroll to position [0, 0]
